Goal: Navigation & Orientation: Find specific page/section

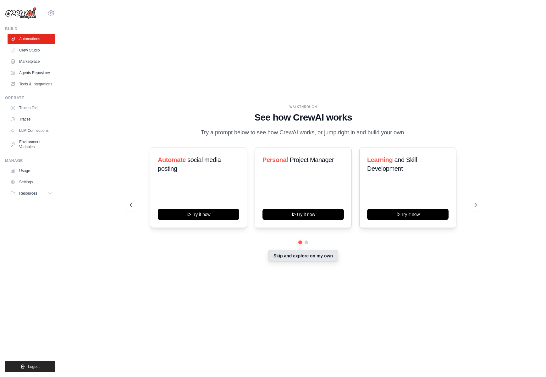
click at [312, 259] on button "Skip and explore on my own" at bounding box center [303, 256] width 70 height 12
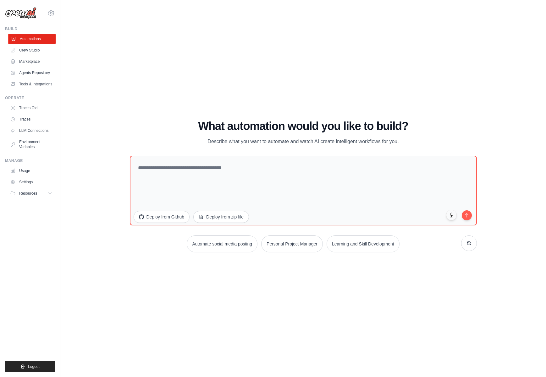
click at [29, 37] on link "Automations" at bounding box center [31, 39] width 47 height 10
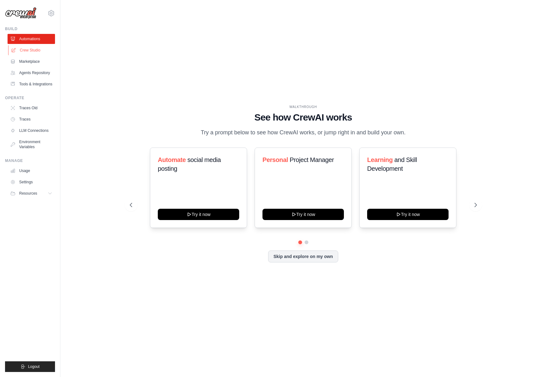
click at [31, 52] on link "Crew Studio" at bounding box center [31, 50] width 47 height 10
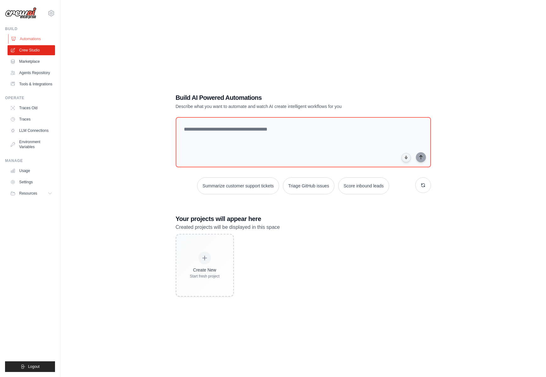
click at [28, 38] on link "Automations" at bounding box center [31, 39] width 47 height 10
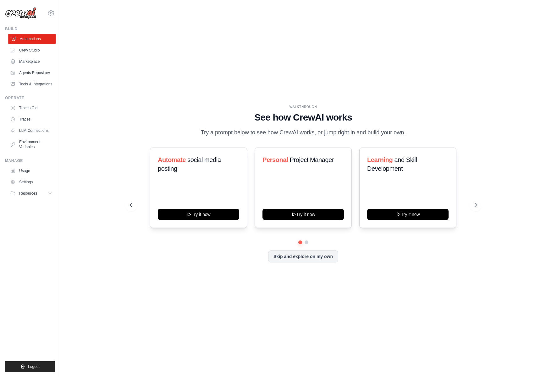
click at [24, 37] on link "Automations" at bounding box center [31, 39] width 47 height 10
click at [26, 37] on link "Automations" at bounding box center [31, 39] width 47 height 10
click at [23, 38] on link "Automations" at bounding box center [31, 39] width 47 height 10
click at [52, 13] on icon at bounding box center [51, 13] width 8 height 8
click at [70, 41] on span "Giant" at bounding box center [78, 39] width 50 height 6
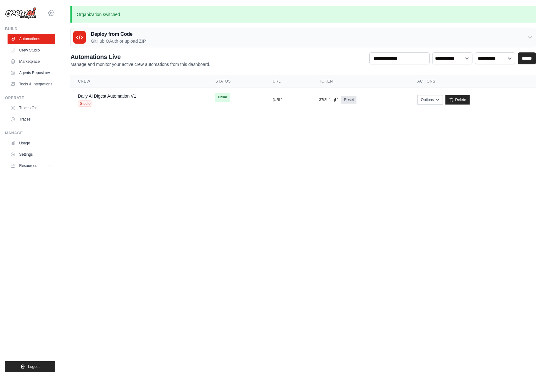
click at [51, 14] on icon at bounding box center [51, 13] width 2 height 2
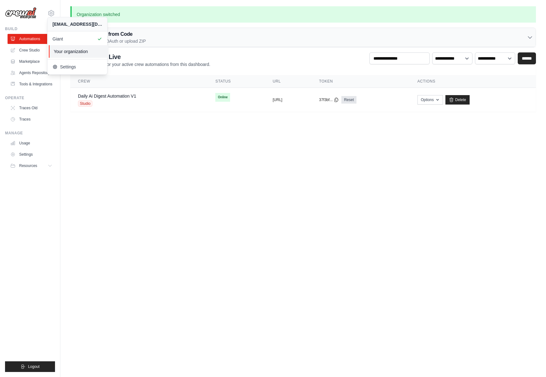
click at [64, 50] on span "Your organization" at bounding box center [79, 51] width 50 height 6
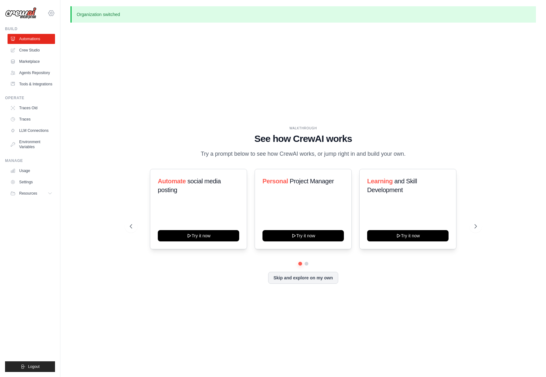
click at [53, 13] on icon at bounding box center [51, 13] width 8 height 8
click at [59, 40] on span "Giant" at bounding box center [79, 39] width 50 height 6
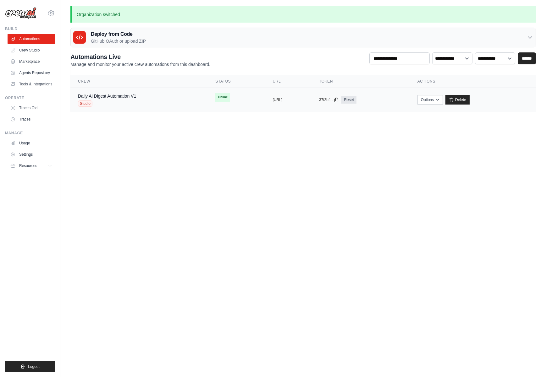
click at [265, 95] on td "copied [URL]" at bounding box center [288, 100] width 46 height 24
